Goal: Information Seeking & Learning: Find contact information

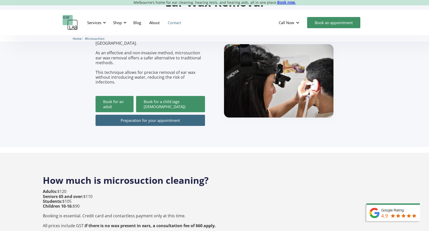
click at [177, 22] on link "Contact" at bounding box center [174, 22] width 21 height 15
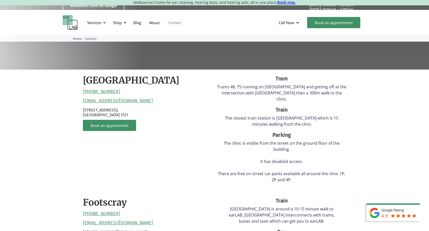
scroll to position [106, 0]
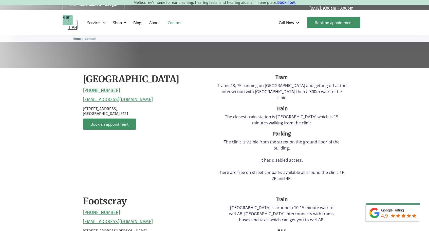
click at [286, 144] on p "The clinic is visible from the street on the ground floor of the building. It h…" at bounding box center [281, 160] width 129 height 43
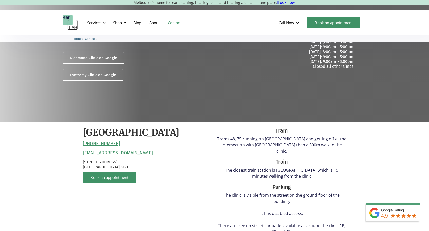
scroll to position [118, 0]
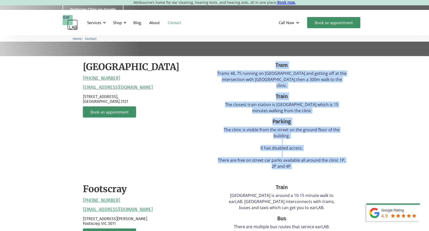
drag, startPoint x: 274, startPoint y: 65, endPoint x: 369, endPoint y: 167, distance: 139.4
click at [369, 167] on div "Richmond (03) 9428 2485 reception@earlab.com.au 132 Burnley Street, Richmond VI…" at bounding box center [214, 232] width 429 height 353
copy div "Tram Trams 48, 75 running on Bridge road and getting off at the intersection wi…"
click at [121, 25] on div "Shop" at bounding box center [119, 22] width 18 height 15
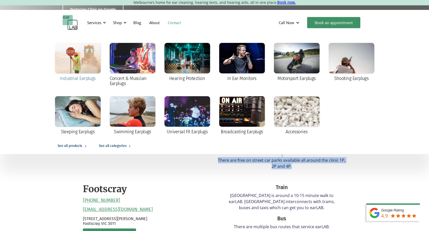
click at [75, 67] on div at bounding box center [78, 58] width 46 height 30
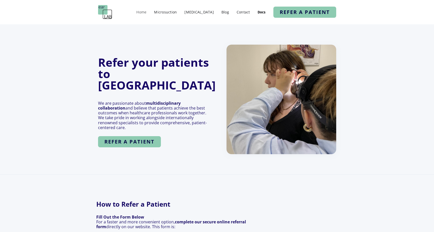
click at [149, 10] on link "Home" at bounding box center [141, 11] width 15 height 7
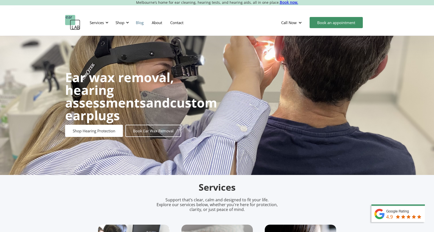
click at [140, 25] on link "Blog" at bounding box center [140, 22] width 16 height 15
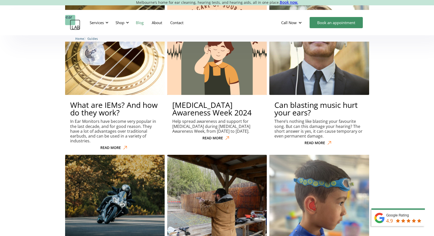
scroll to position [1473, 0]
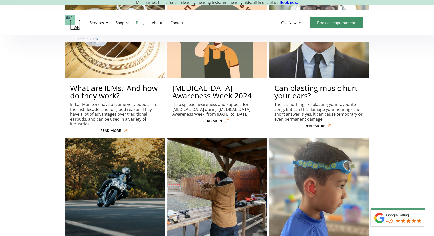
click at [303, 136] on img at bounding box center [319, 187] width 103 height 103
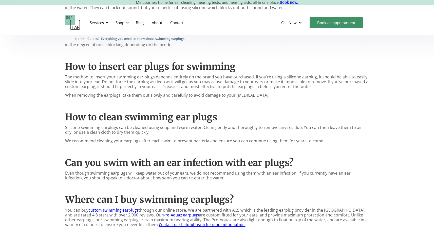
scroll to position [492, 0]
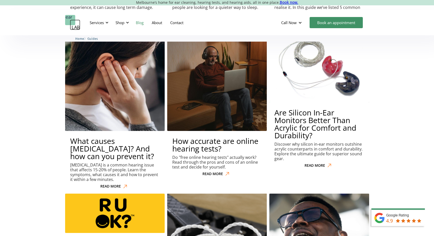
scroll to position [1933, 0]
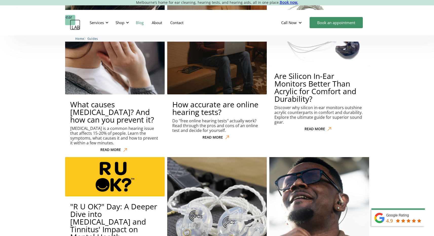
click at [340, 154] on img at bounding box center [319, 206] width 105 height 105
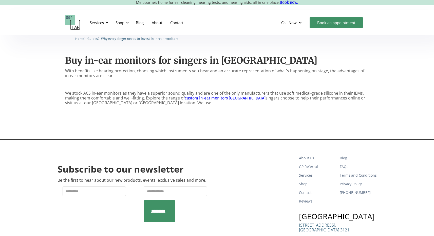
scroll to position [607, 0]
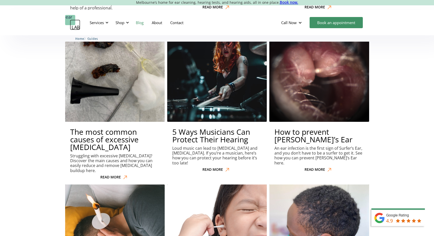
scroll to position [2656, 0]
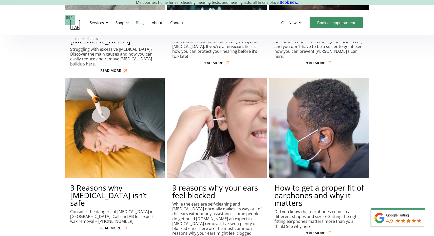
click at [217, 202] on p "While the ears are self-cleaning and earwax normally makes its way out of the e…" at bounding box center [217, 219] width 90 height 34
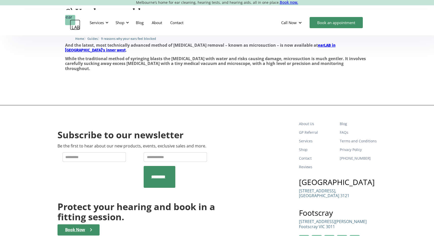
scroll to position [475, 0]
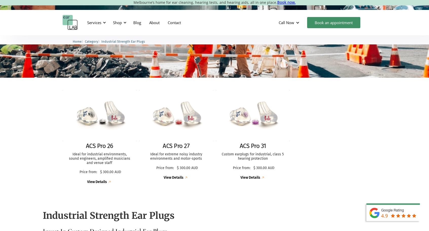
scroll to position [90, 0]
click at [177, 131] on img at bounding box center [176, 116] width 82 height 56
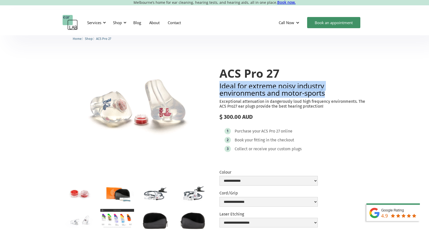
drag, startPoint x: 328, startPoint y: 94, endPoint x: 217, endPoint y: 86, distance: 111.8
click at [217, 86] on div "**********" at bounding box center [215, 167] width 304 height 221
copy h2 "Ideal for extreme noisy industry environments and motor-sports"
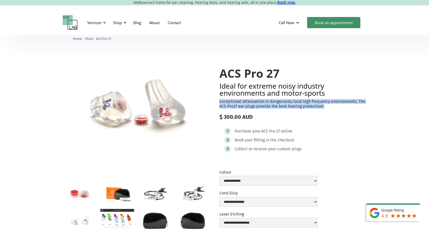
drag, startPoint x: 335, startPoint y: 109, endPoint x: 219, endPoint y: 102, distance: 116.5
click at [218, 103] on div "**********" at bounding box center [215, 167] width 304 height 221
copy p "Exceptional attenuation in dangerously loud high frequency environments. The AC…"
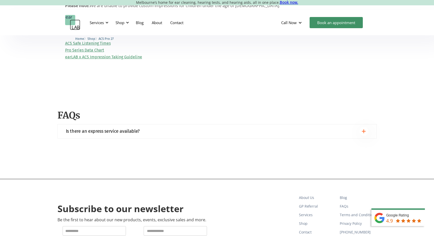
scroll to position [726, 0]
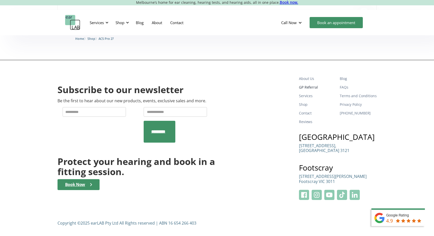
click at [314, 88] on link "GP Referral" at bounding box center [317, 87] width 37 height 9
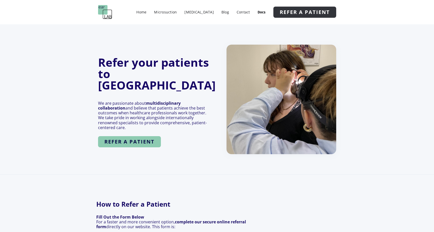
click at [310, 9] on strong "refer a patient" at bounding box center [305, 12] width 50 height 7
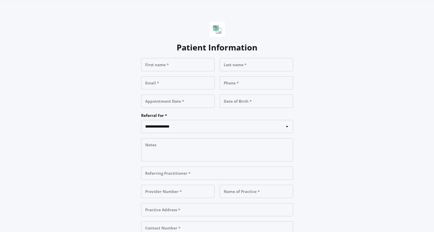
scroll to position [428, 0]
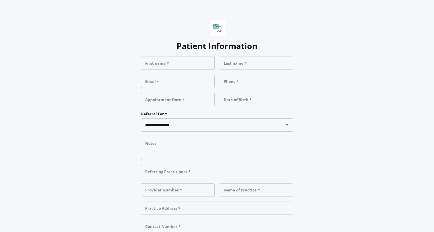
click at [195, 183] on div "Provider Number *" at bounding box center [178, 189] width 74 height 13
